Goal: Information Seeking & Learning: Find specific page/section

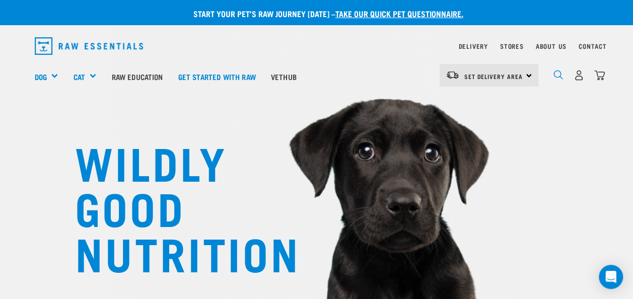
click at [557, 75] on img "dropdown navigation" at bounding box center [558, 75] width 10 height 10
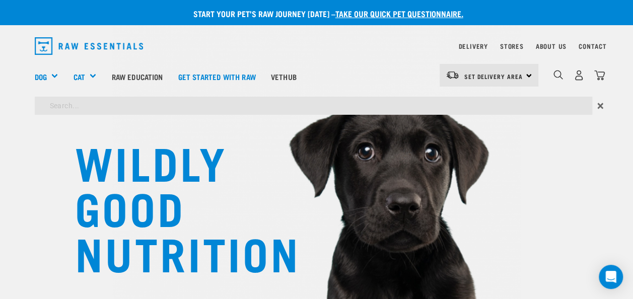
click at [395, 96] on div "Dog Shop All Dog Get Started Packs Wildly Good Meal Packs Shop By Category" at bounding box center [320, 76] width 570 height 40
click at [358, 109] on input "search" at bounding box center [313, 106] width 557 height 18
type input "r"
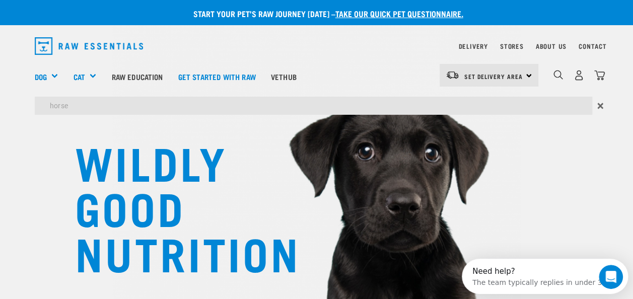
type input "horse"
